Goal: Task Accomplishment & Management: Use online tool/utility

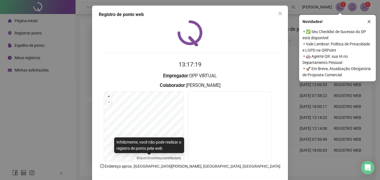
scroll to position [27, 0]
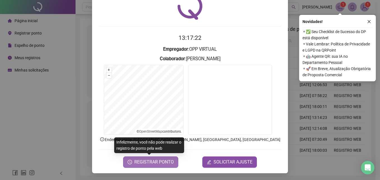
click at [161, 159] on span "REGISTRAR PONTO" at bounding box center [153, 162] width 39 height 7
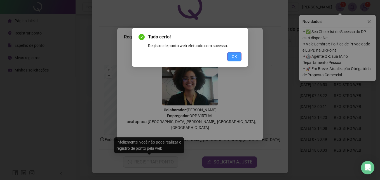
click at [235, 59] on span "OK" at bounding box center [234, 57] width 5 height 6
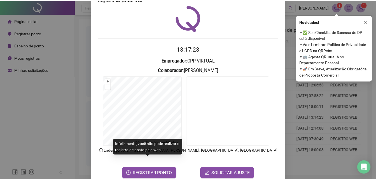
scroll to position [0, 0]
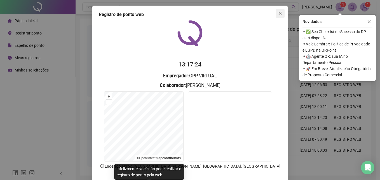
click at [279, 12] on icon "close" at bounding box center [280, 13] width 3 height 3
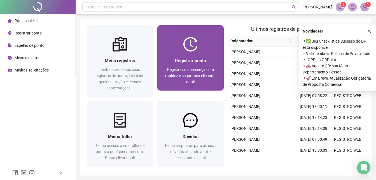
scroll to position [20, 0]
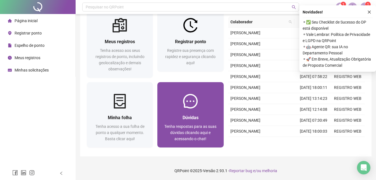
click at [190, 87] on div "Dúvidas Tenha respostas para as suas dúvidas clicando aqui e acessando o chat!" at bounding box center [190, 114] width 66 height 65
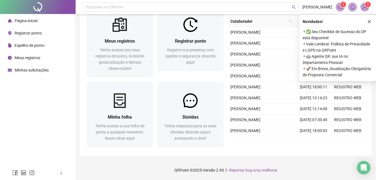
drag, startPoint x: 147, startPoint y: 20, endPoint x: 150, endPoint y: 21, distance: 3.3
click at [147, 20] on div at bounding box center [120, 24] width 66 height 15
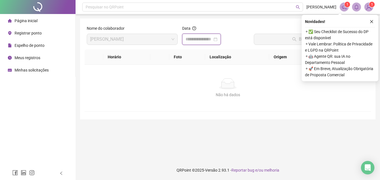
click at [202, 40] on input at bounding box center [199, 39] width 27 height 7
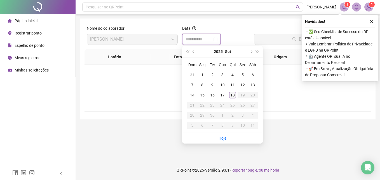
type input "**********"
click at [231, 93] on div "18" at bounding box center [232, 95] width 7 height 7
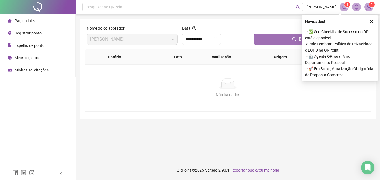
click at [279, 38] on button "Buscar registros" at bounding box center [311, 39] width 115 height 11
